Goal: Transaction & Acquisition: Purchase product/service

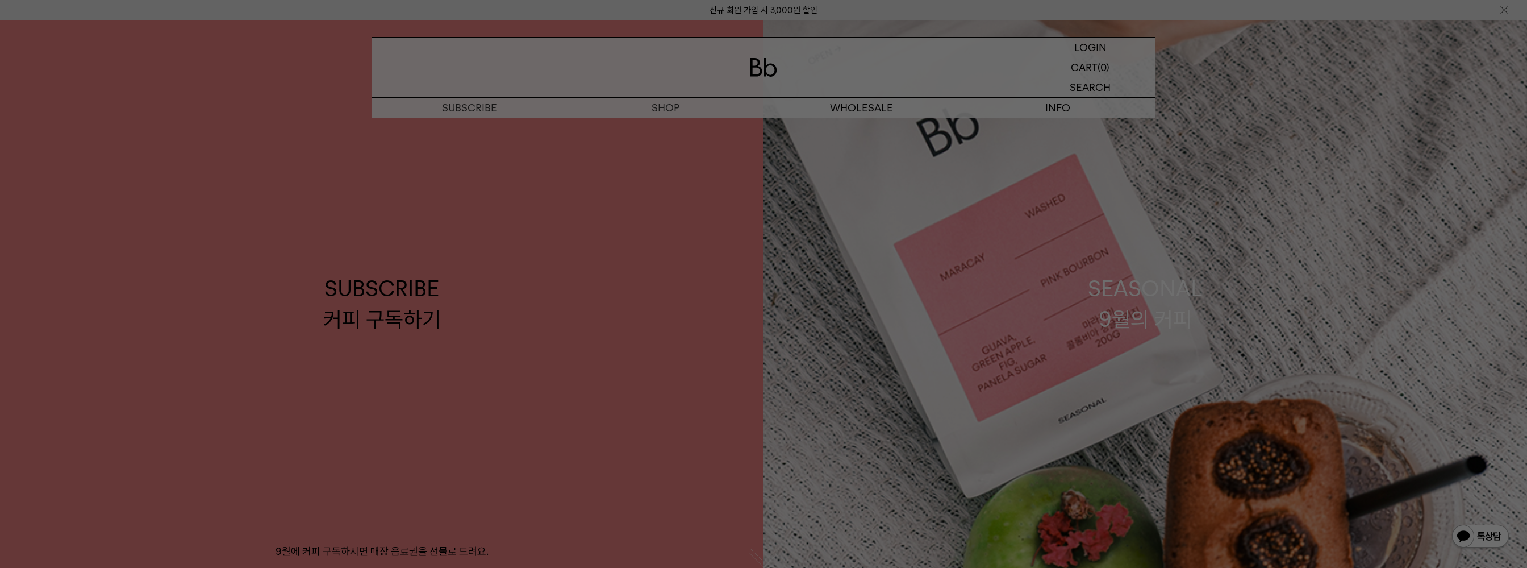
click at [559, 184] on div at bounding box center [763, 284] width 1527 height 568
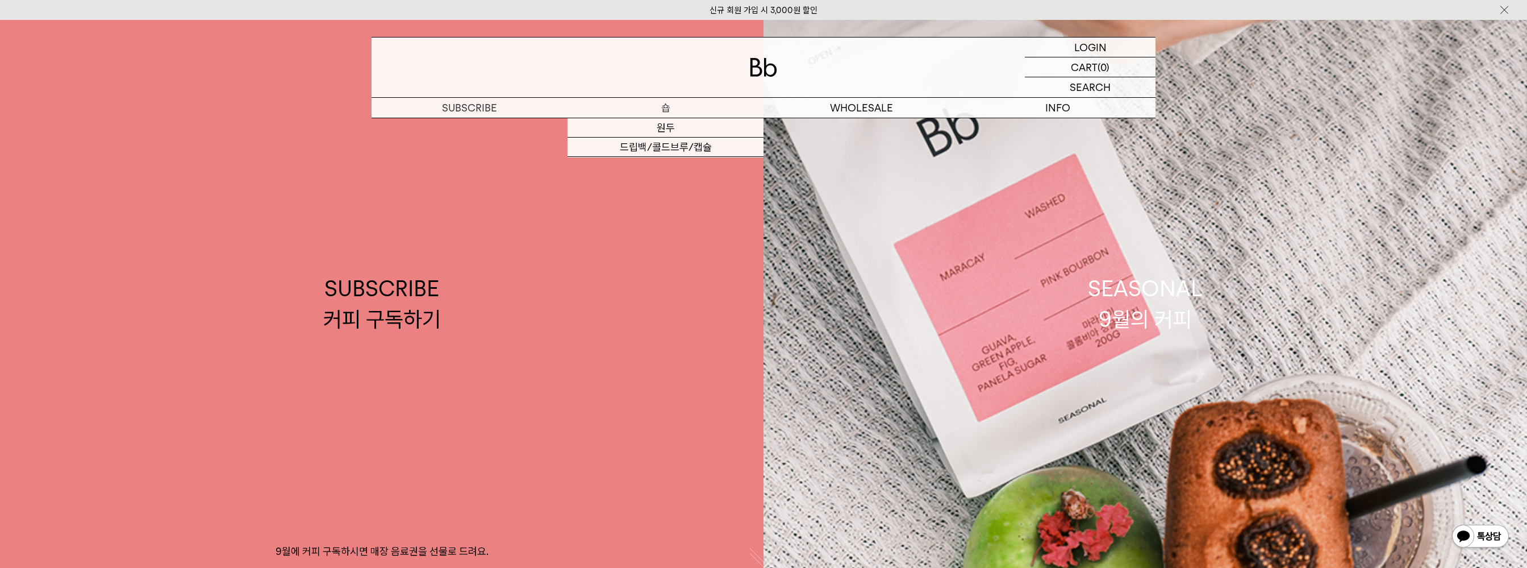
click at [661, 106] on p "숍" at bounding box center [666, 108] width 196 height 20
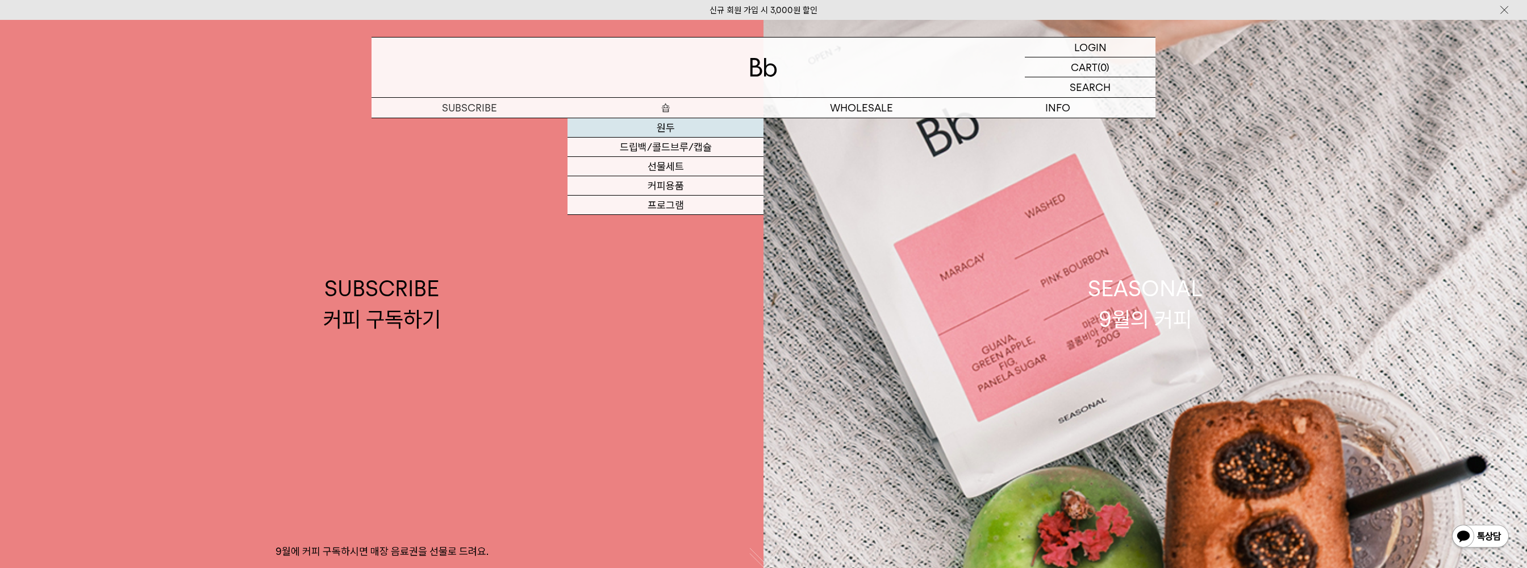
click at [660, 131] on link "원두" at bounding box center [666, 127] width 196 height 19
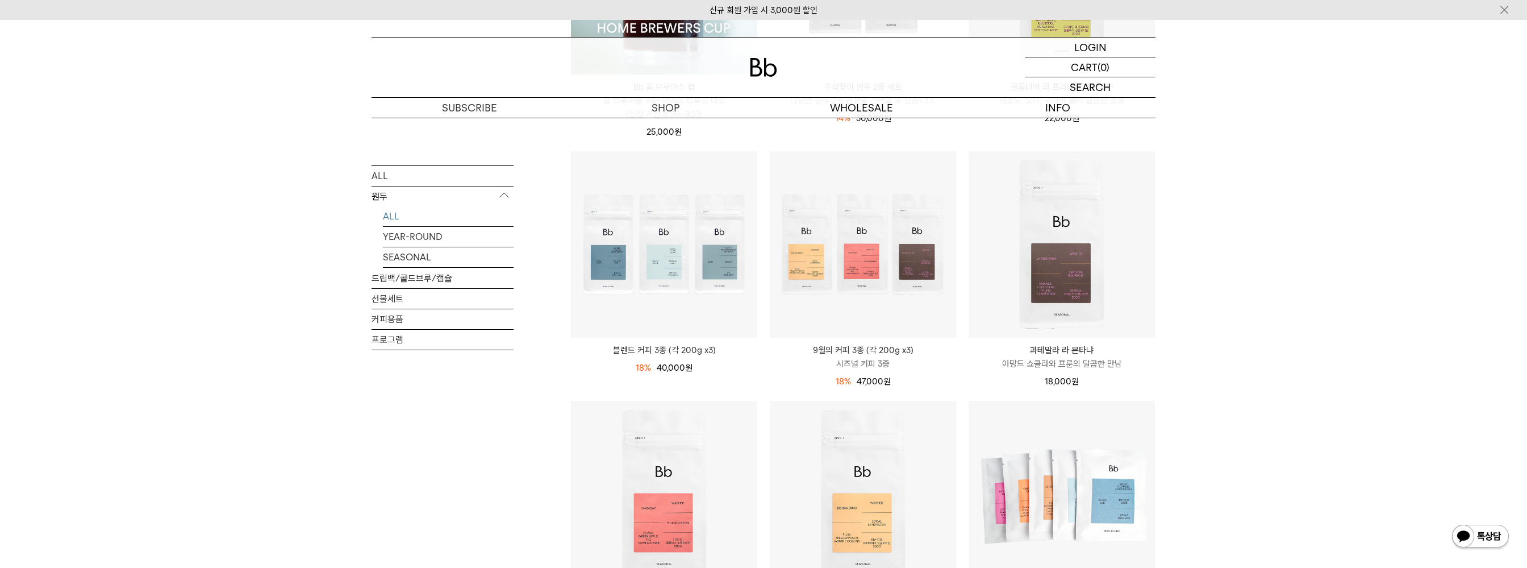
scroll to position [341, 0]
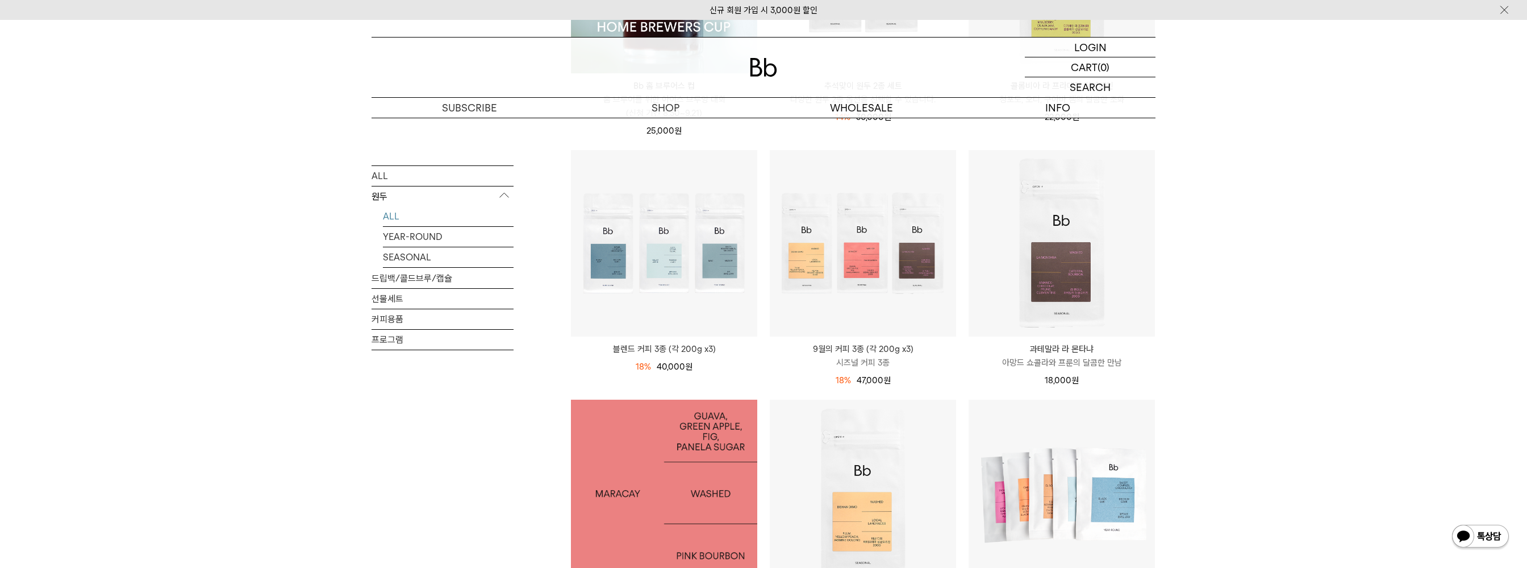
click at [597, 501] on img at bounding box center [664, 492] width 186 height 186
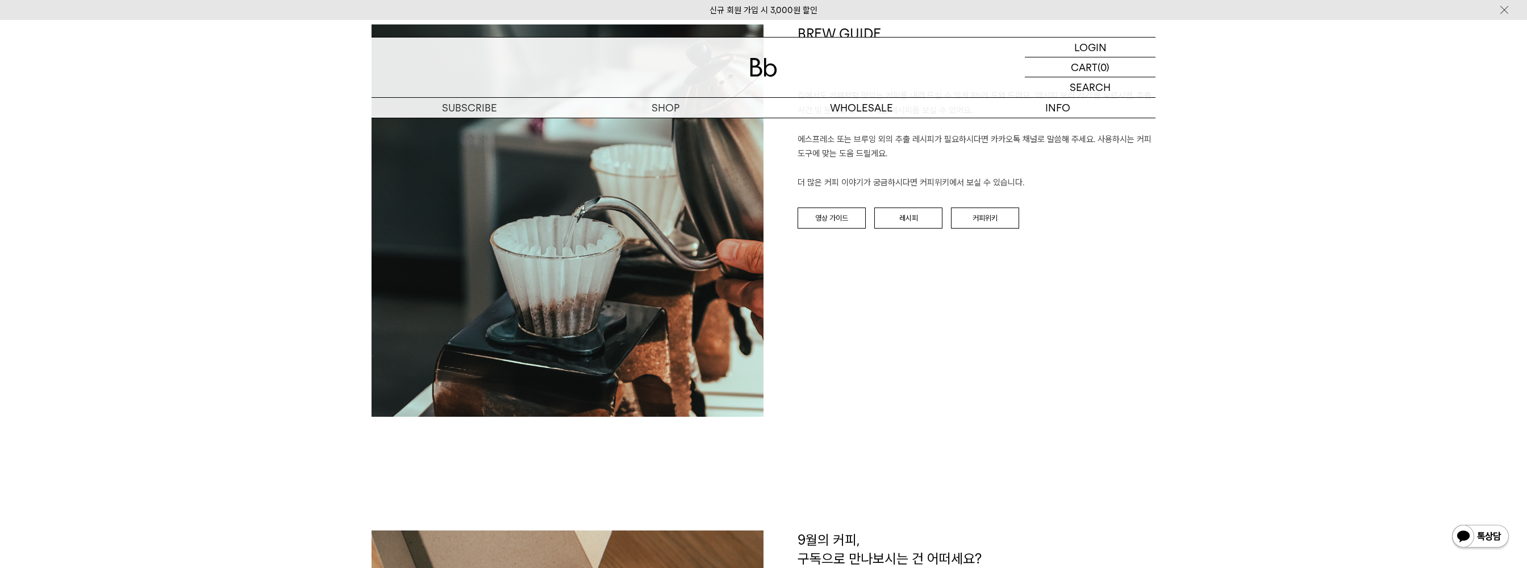
scroll to position [1591, 0]
